Goal: Transaction & Acquisition: Purchase product/service

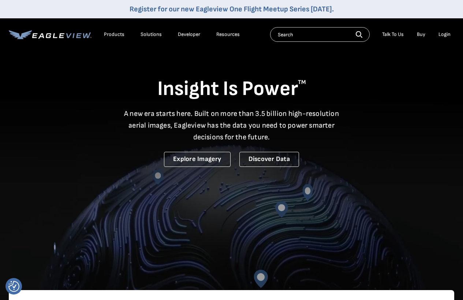
click at [445, 33] on div "Login" at bounding box center [445, 34] width 12 height 7
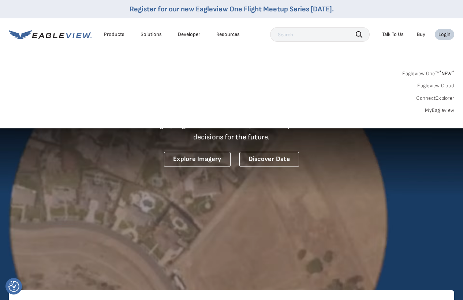
click at [438, 111] on link "MyEagleview" at bounding box center [439, 110] width 29 height 7
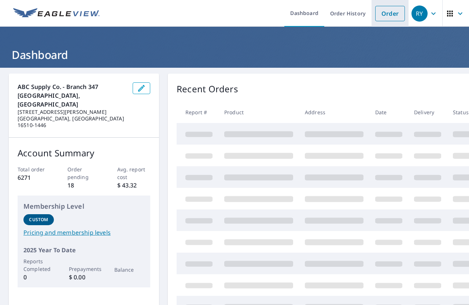
click at [385, 18] on link "Order" at bounding box center [390, 13] width 30 height 15
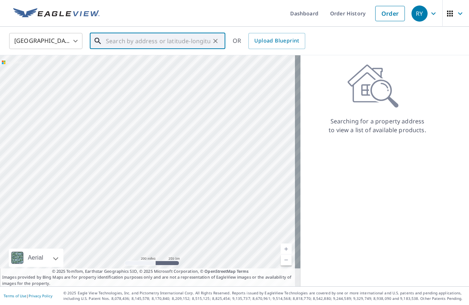
click at [148, 46] on input "text" at bounding box center [158, 41] width 104 height 21
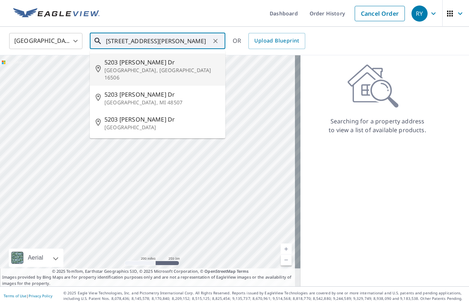
click at [107, 67] on p "[GEOGRAPHIC_DATA], [GEOGRAPHIC_DATA] 16506" at bounding box center [161, 74] width 115 height 15
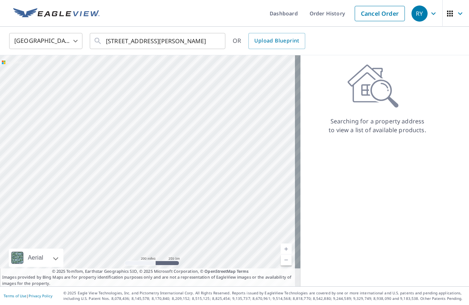
type input "[STREET_ADDRESS][PERSON_NAME][PERSON_NAME]"
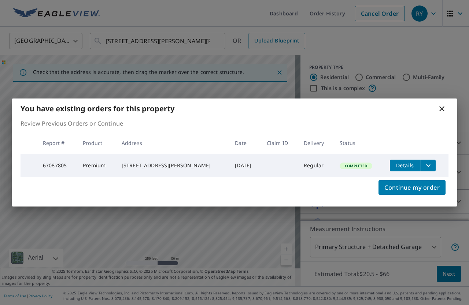
click at [424, 164] on icon "filesDropdownBtn-67087805" at bounding box center [428, 165] width 9 height 9
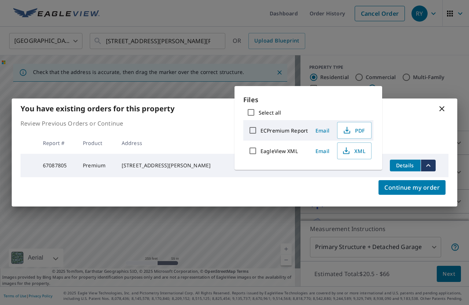
click at [253, 130] on input "ECPremium Report" at bounding box center [252, 130] width 15 height 15
checkbox input "true"
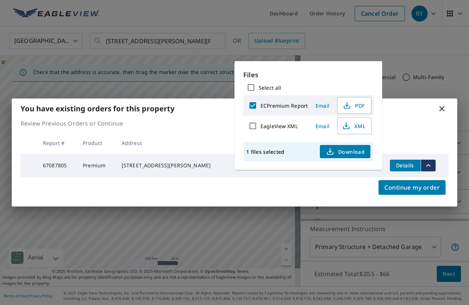
click at [323, 107] on span "Email" at bounding box center [322, 105] width 18 height 7
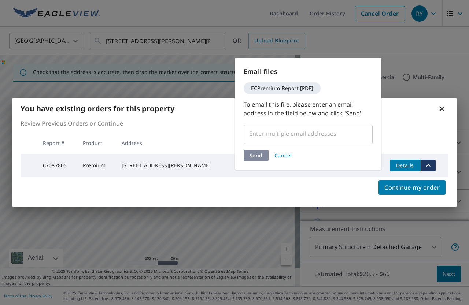
click at [267, 137] on input "text" at bounding box center [302, 134] width 111 height 14
click at [271, 139] on input "text" at bounding box center [302, 134] width 111 height 14
click at [282, 133] on input "text" at bounding box center [302, 134] width 111 height 14
click at [264, 139] on input "text" at bounding box center [302, 134] width 111 height 14
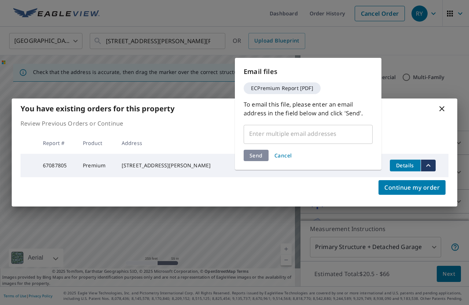
click at [282, 157] on span "Cancel" at bounding box center [283, 155] width 18 height 7
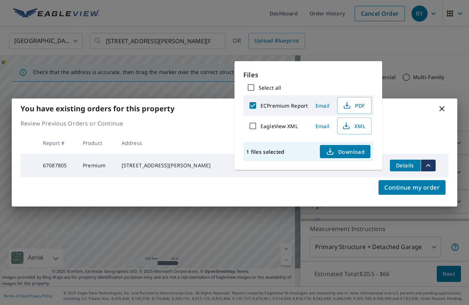
click at [323, 107] on span "Email" at bounding box center [322, 105] width 18 height 7
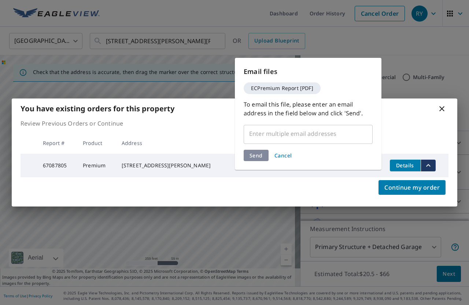
click at [309, 136] on input "text" at bounding box center [302, 134] width 111 height 14
click at [274, 86] on span "ECPremium Report [PDF]" at bounding box center [281, 88] width 71 height 5
click at [268, 133] on input "text" at bounding box center [302, 134] width 111 height 14
click at [284, 157] on span "Cancel" at bounding box center [283, 155] width 18 height 7
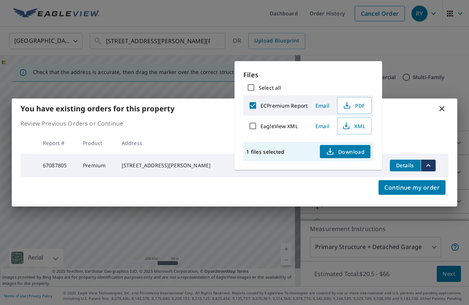
click at [322, 105] on span "Email" at bounding box center [322, 105] width 18 height 7
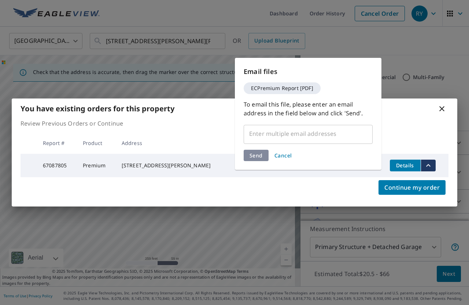
click at [262, 136] on input "text" at bounding box center [302, 134] width 111 height 14
click at [264, 135] on input "text" at bounding box center [302, 134] width 111 height 14
click at [264, 136] on input "text" at bounding box center [302, 134] width 111 height 14
click at [284, 155] on span "Cancel" at bounding box center [283, 155] width 18 height 7
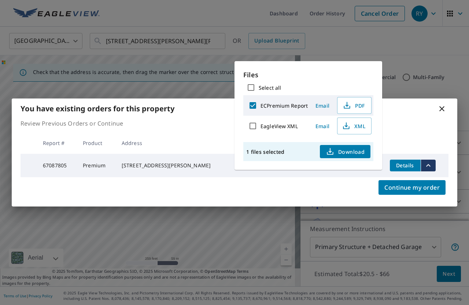
click at [341, 153] on span "Download" at bounding box center [345, 151] width 39 height 9
click at [317, 104] on span "Email" at bounding box center [322, 105] width 18 height 7
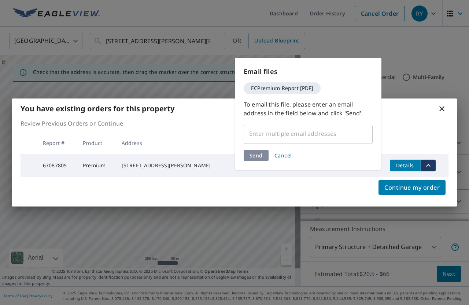
click at [293, 139] on input "text" at bounding box center [302, 134] width 111 height 14
click at [292, 139] on input "text" at bounding box center [302, 134] width 111 height 14
drag, startPoint x: 292, startPoint y: 139, endPoint x: 346, endPoint y: 129, distance: 55.1
click at [345, 130] on input "text" at bounding box center [302, 134] width 111 height 14
click at [346, 129] on input "text" at bounding box center [302, 134] width 111 height 14
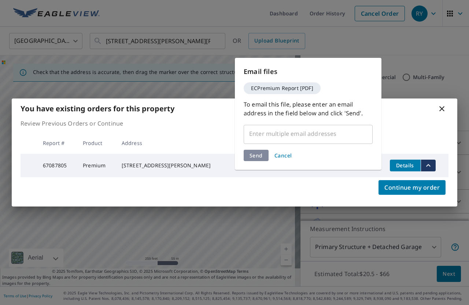
click at [346, 129] on input "text" at bounding box center [302, 134] width 111 height 14
click at [261, 157] on div "Send Cancel" at bounding box center [308, 155] width 129 height 11
click at [418, 192] on span "Continue my order" at bounding box center [411, 187] width 55 height 10
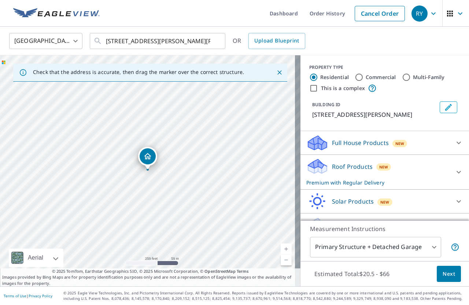
click at [449, 274] on button "Next" at bounding box center [449, 274] width 24 height 16
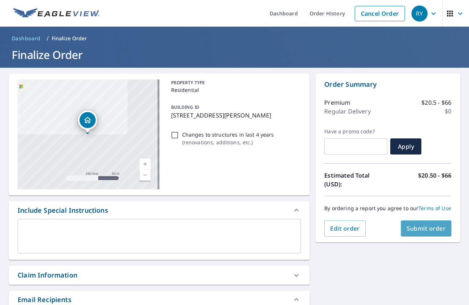
click at [415, 233] on span "Submit order" at bounding box center [426, 228] width 39 height 8
checkbox input "true"
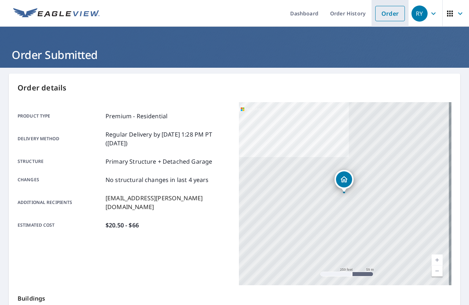
click at [386, 15] on link "Order" at bounding box center [390, 13] width 30 height 15
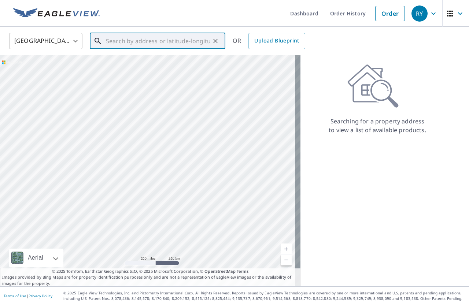
click at [126, 40] on input "text" at bounding box center [158, 41] width 104 height 21
click at [113, 45] on input "text" at bounding box center [158, 41] width 104 height 21
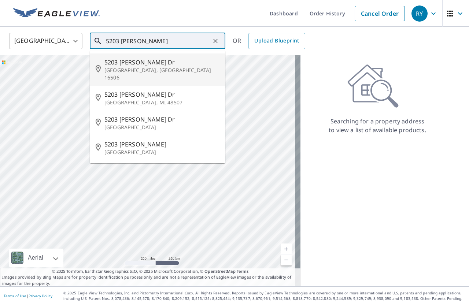
click at [131, 67] on p "[GEOGRAPHIC_DATA], [GEOGRAPHIC_DATA] 16506" at bounding box center [161, 74] width 115 height 15
type input "[STREET_ADDRESS][PERSON_NAME][PERSON_NAME]"
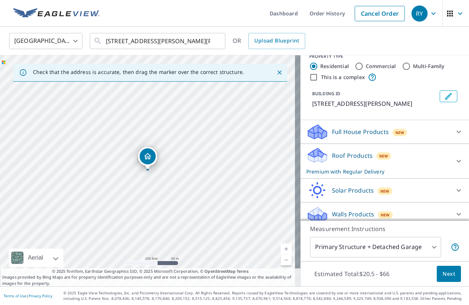
scroll to position [17, 0]
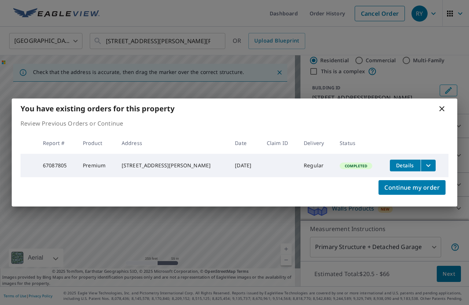
click at [424, 166] on icon "filesDropdownBtn-67087805" at bounding box center [428, 165] width 9 height 9
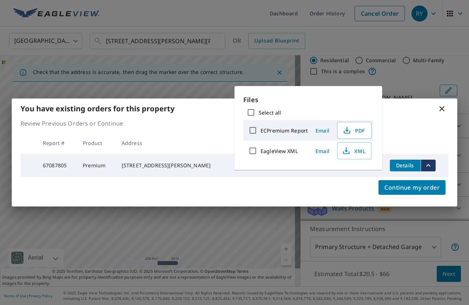
click at [253, 131] on input "ECPremium Report" at bounding box center [252, 130] width 15 height 15
checkbox input "true"
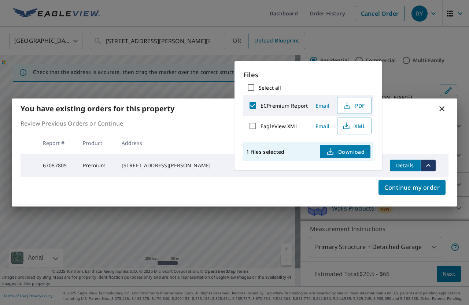
click at [321, 106] on span "Email" at bounding box center [322, 105] width 18 height 7
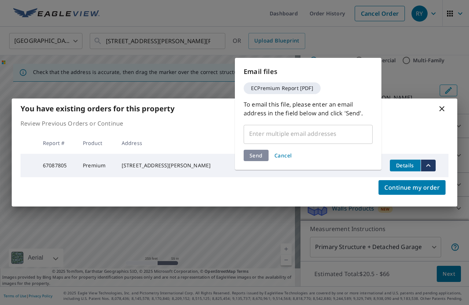
click at [277, 134] on input "text" at bounding box center [302, 134] width 111 height 14
click at [276, 134] on input "text" at bounding box center [302, 134] width 111 height 14
drag, startPoint x: 276, startPoint y: 134, endPoint x: 370, endPoint y: 134, distance: 93.8
click at [364, 136] on div "​" at bounding box center [308, 133] width 129 height 21
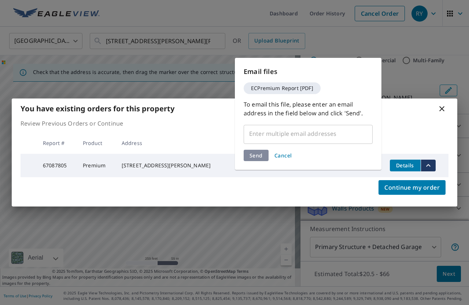
click at [371, 134] on div "​" at bounding box center [308, 133] width 129 height 21
click at [294, 130] on input "text" at bounding box center [302, 134] width 111 height 14
click at [295, 130] on input "text" at bounding box center [302, 134] width 111 height 14
click at [287, 89] on span "ECPremium Report [PDF]" at bounding box center [281, 88] width 71 height 5
click at [424, 189] on span "Continue my order" at bounding box center [411, 187] width 55 height 10
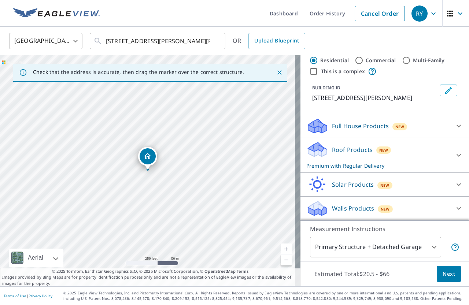
click at [442, 277] on span "Next" at bounding box center [448, 274] width 12 height 9
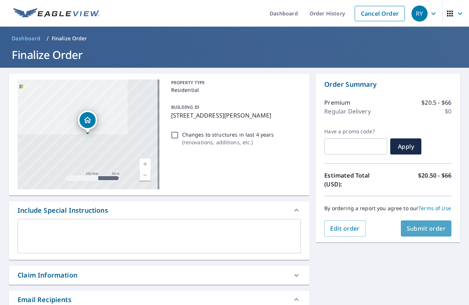
click at [416, 233] on span "Submit order" at bounding box center [426, 228] width 39 height 8
checkbox input "true"
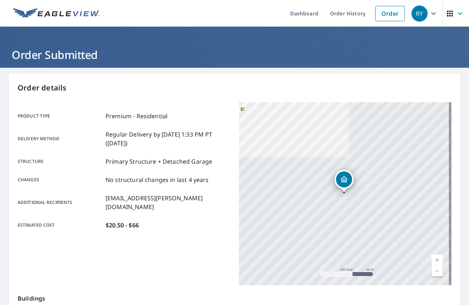
scroll to position [126, 0]
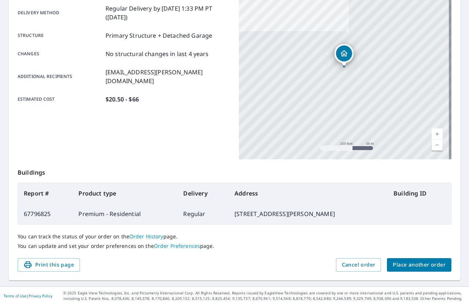
click at [393, 269] on span "Place another order" at bounding box center [419, 264] width 53 height 9
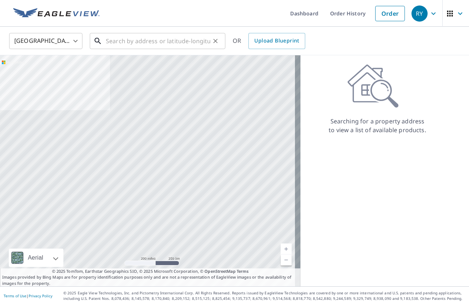
click at [138, 44] on input "text" at bounding box center [158, 41] width 104 height 21
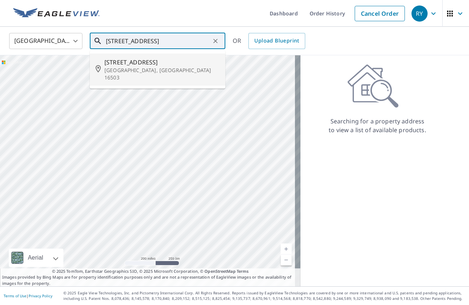
click at [118, 67] on p "[GEOGRAPHIC_DATA], [GEOGRAPHIC_DATA] 16503" at bounding box center [161, 74] width 115 height 15
type input "[STREET_ADDRESS]"
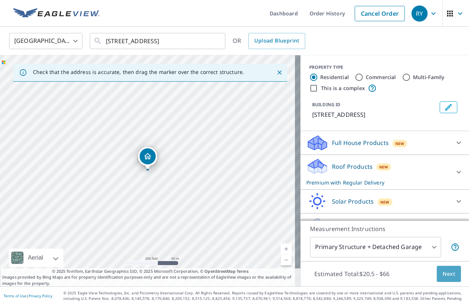
click at [444, 275] on span "Next" at bounding box center [448, 274] width 12 height 9
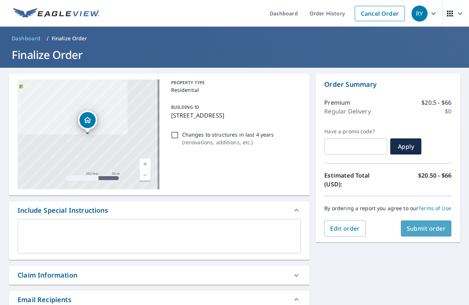
click at [415, 233] on span "Submit order" at bounding box center [426, 228] width 39 height 8
checkbox input "true"
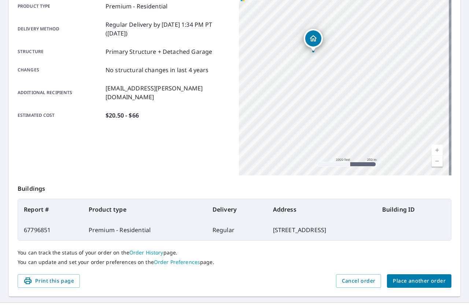
scroll to position [126, 0]
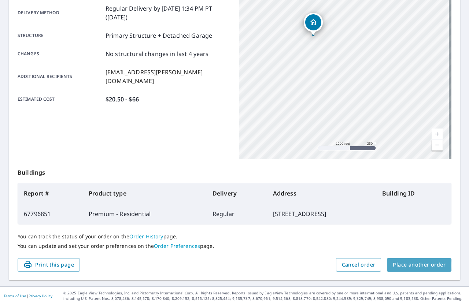
click at [412, 264] on span "Place another order" at bounding box center [419, 264] width 53 height 9
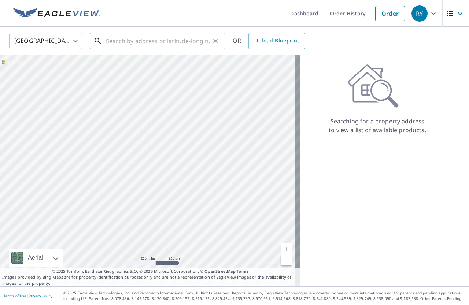
click at [142, 40] on input "text" at bounding box center [158, 41] width 104 height 21
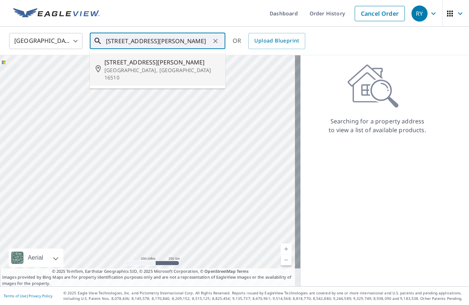
click at [118, 71] on p "[GEOGRAPHIC_DATA], [GEOGRAPHIC_DATA] 16510" at bounding box center [161, 74] width 115 height 15
type input "[STREET_ADDRESS][PERSON_NAME]"
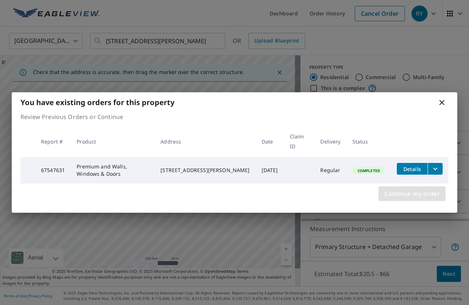
drag, startPoint x: 421, startPoint y: 191, endPoint x: 426, endPoint y: 185, distance: 7.3
click at [421, 191] on span "Continue my order" at bounding box center [411, 194] width 55 height 10
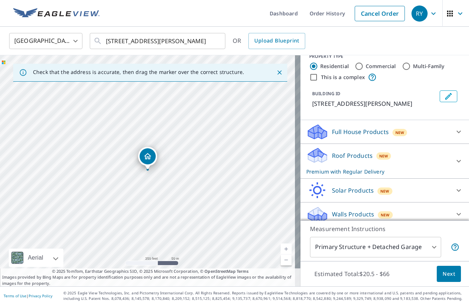
scroll to position [17, 0]
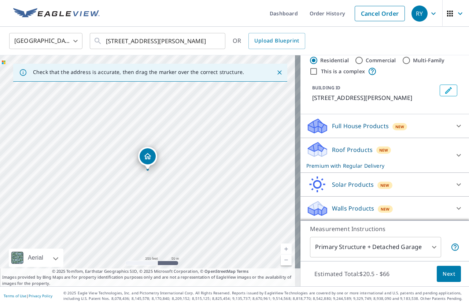
click at [364, 209] on p "Walls Products" at bounding box center [353, 208] width 42 height 9
click at [454, 206] on icon at bounding box center [458, 208] width 9 height 9
click at [346, 207] on p "Walls Products" at bounding box center [353, 208] width 42 height 9
click at [445, 274] on span "Next" at bounding box center [448, 274] width 12 height 9
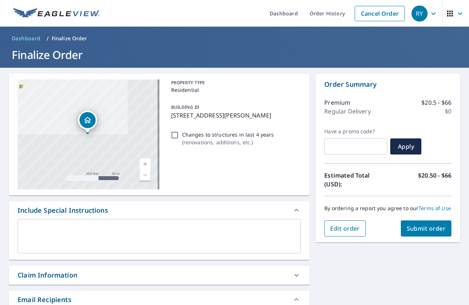
click at [340, 233] on span "Edit order" at bounding box center [345, 228] width 30 height 8
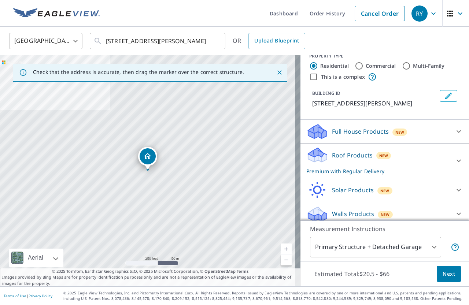
scroll to position [17, 0]
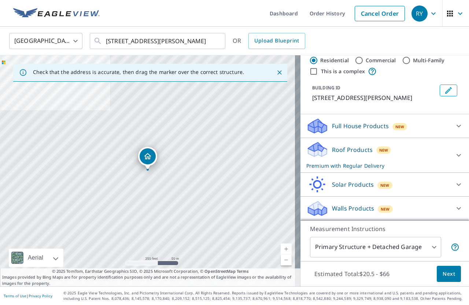
click at [332, 207] on p "Walls Products" at bounding box center [353, 208] width 42 height 9
click at [381, 210] on span "New" at bounding box center [385, 209] width 9 height 6
click at [345, 203] on div "Walls Products New" at bounding box center [380, 208] width 148 height 17
